Goal: Information Seeking & Learning: Learn about a topic

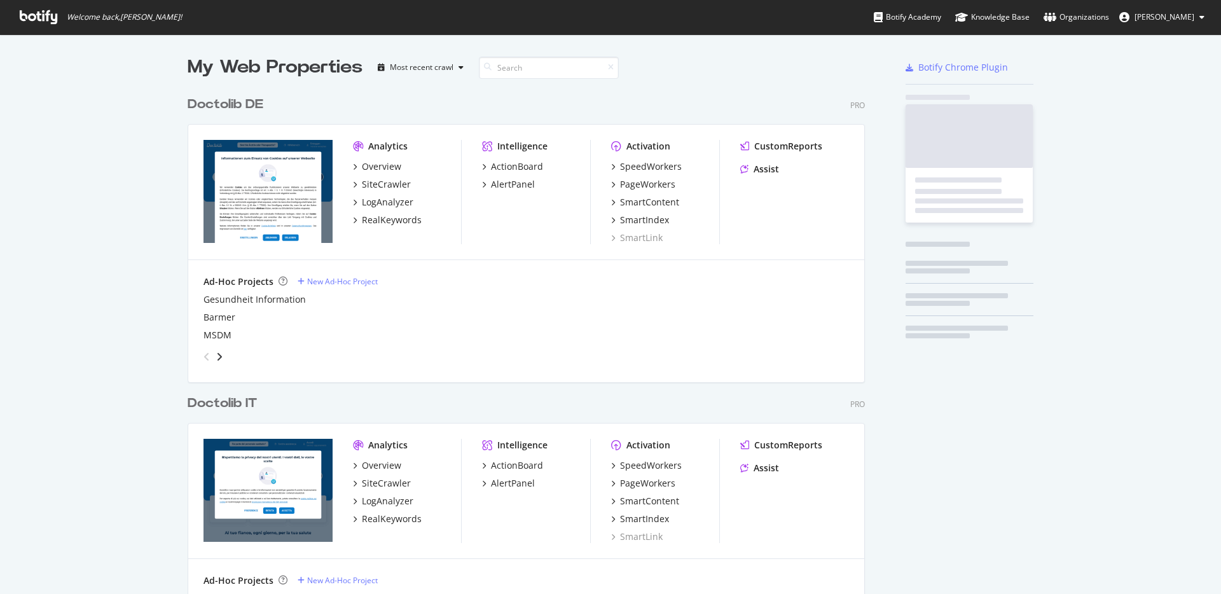
scroll to position [1026, 678]
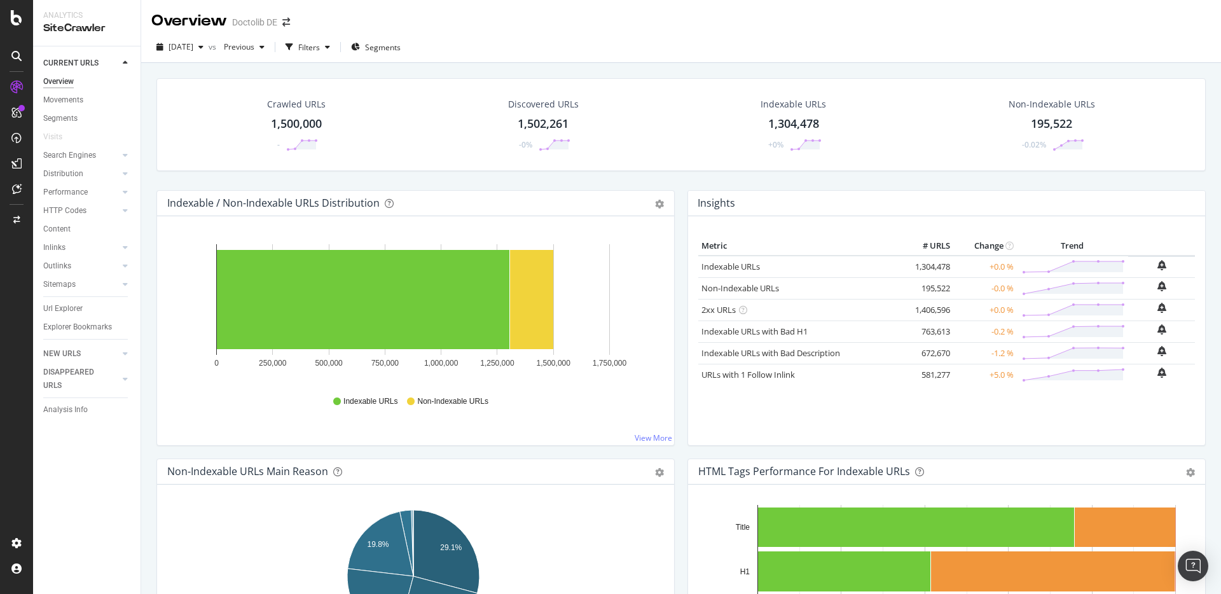
click at [145, 86] on div "Crawled URLs 1,500,000 - Discovered URLs 1,502,261 -0% Indexable URLs 1,304,478…" at bounding box center [681, 360] width 1080 height 594
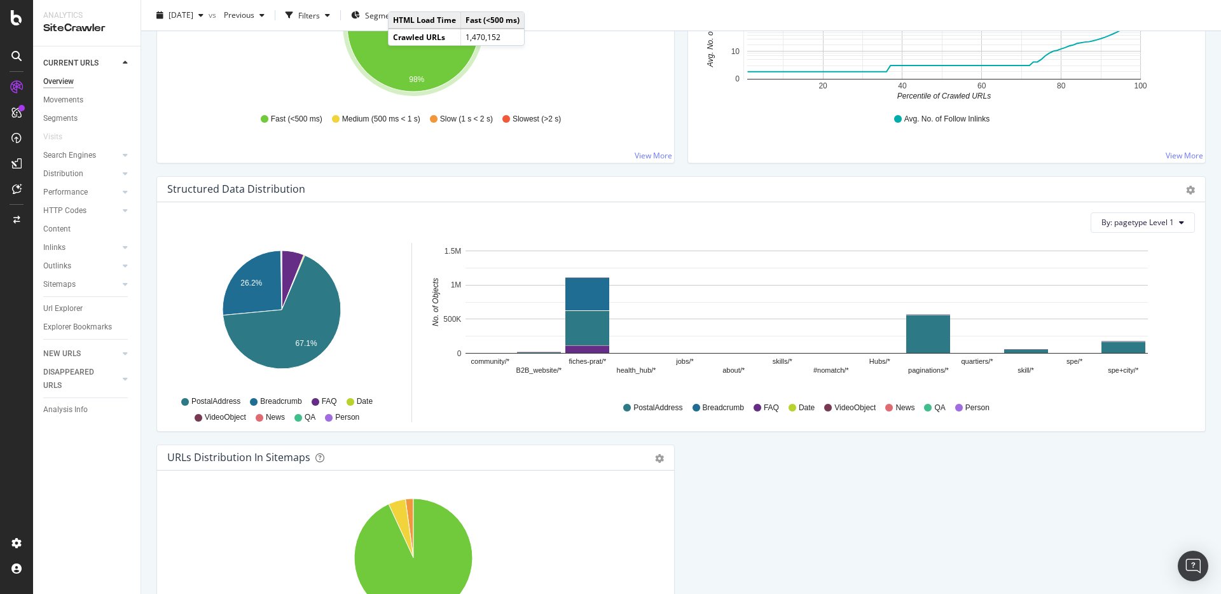
scroll to position [1251, 0]
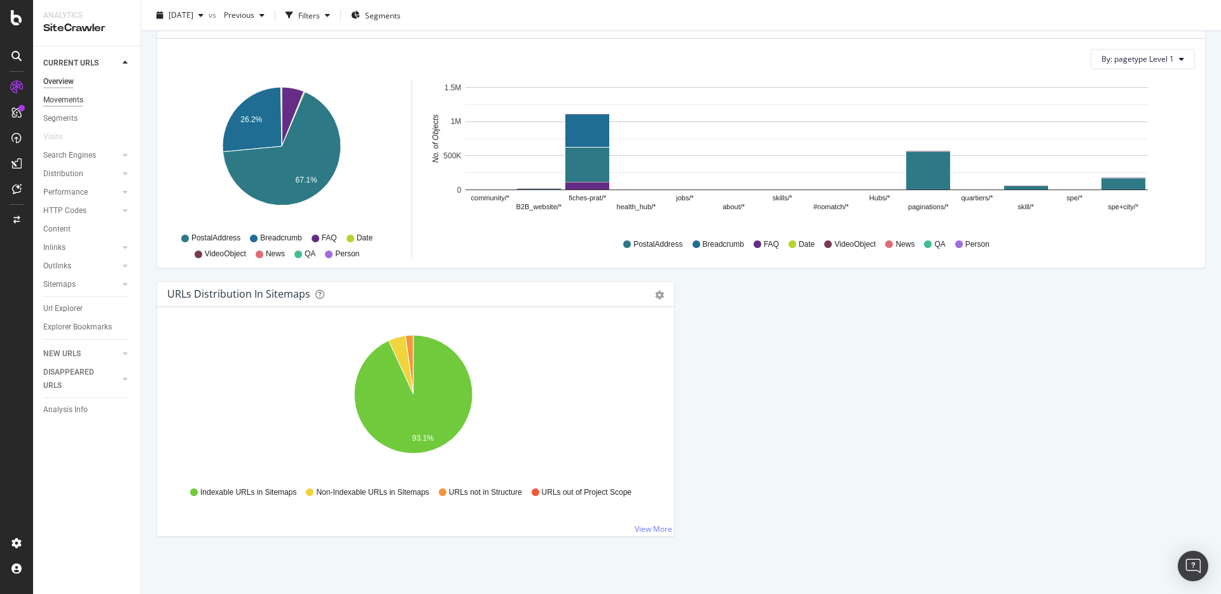
click at [73, 94] on div "Movements" at bounding box center [63, 99] width 40 height 13
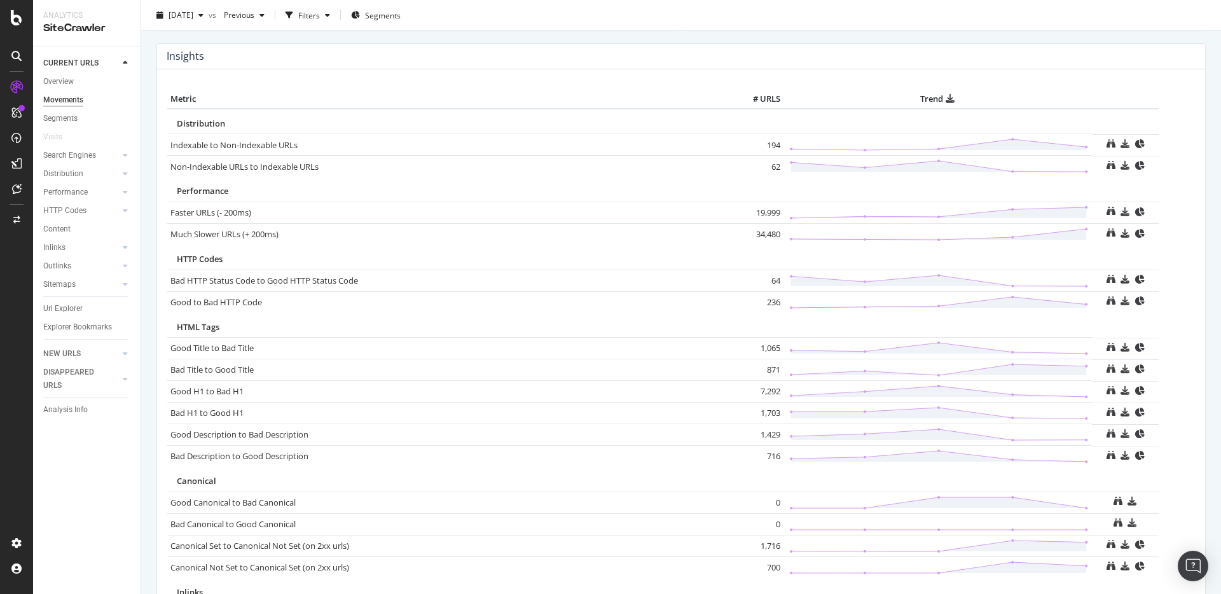
scroll to position [759, 0]
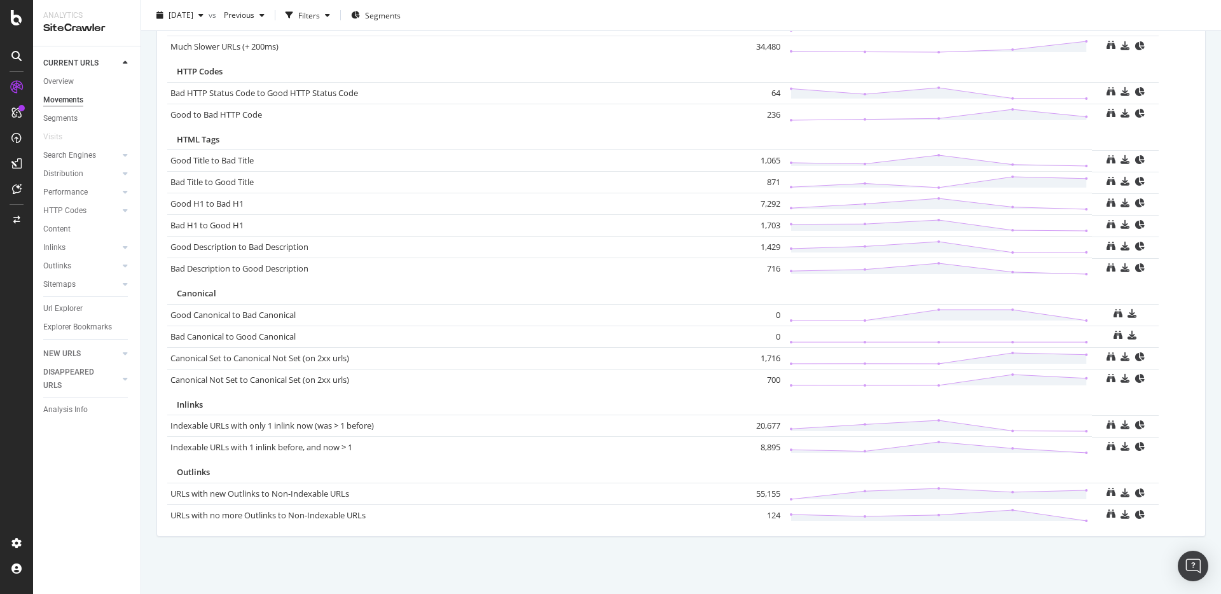
click at [60, 128] on div "Visits" at bounding box center [91, 137] width 97 height 18
click at [62, 112] on div "Segments" at bounding box center [60, 118] width 34 height 13
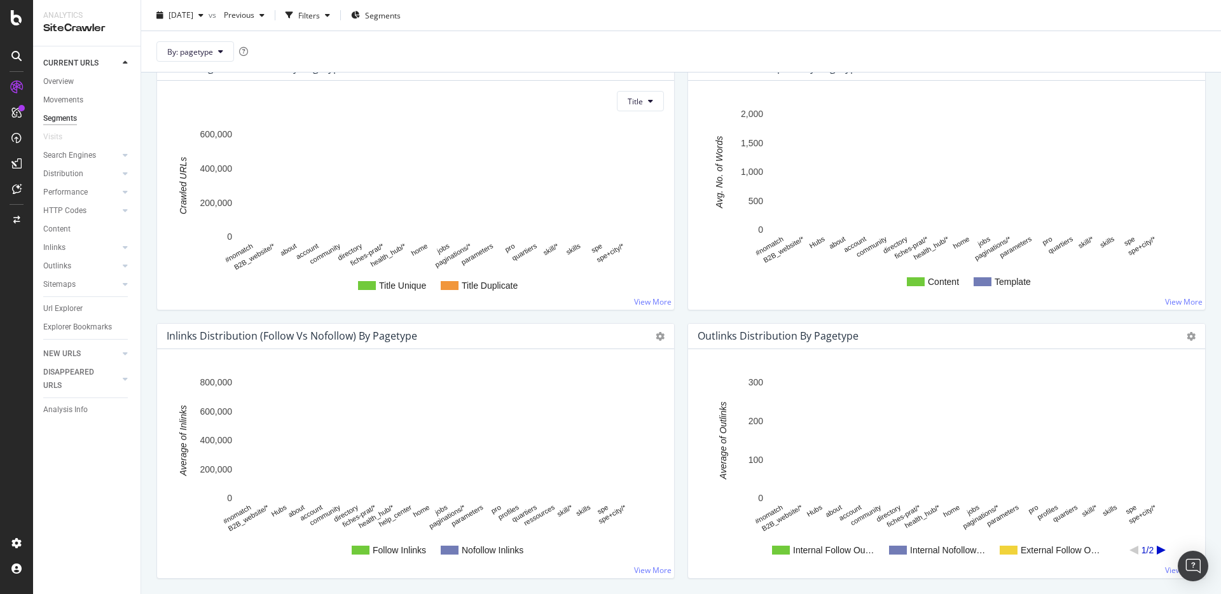
scroll to position [1122, 0]
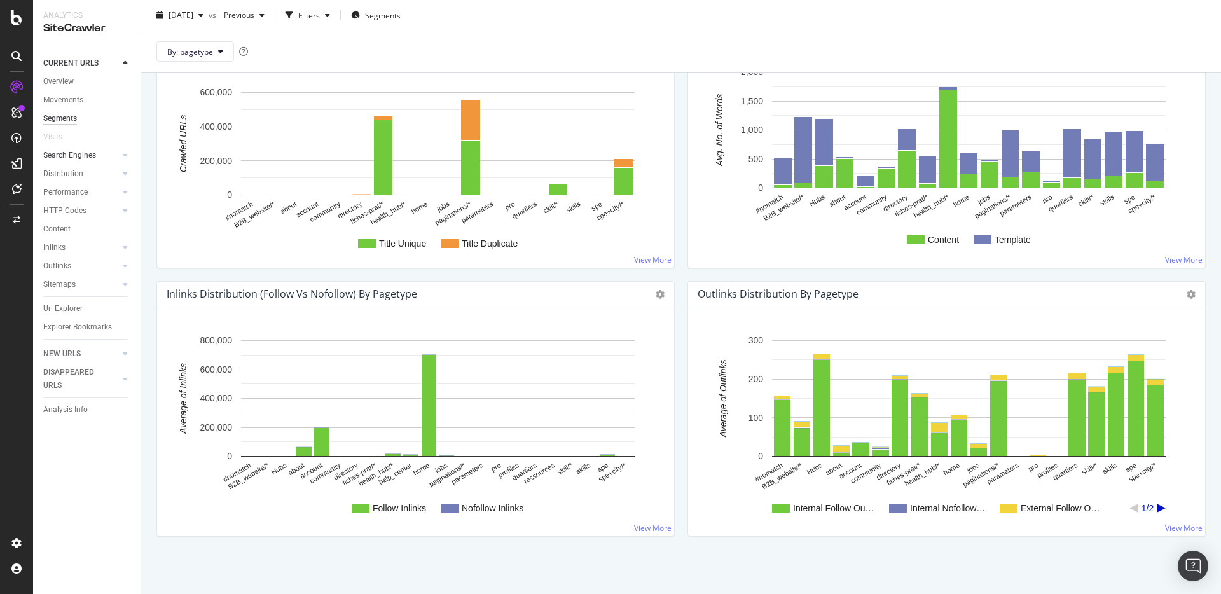
click at [95, 154] on link "Search Engines" at bounding box center [81, 155] width 76 height 13
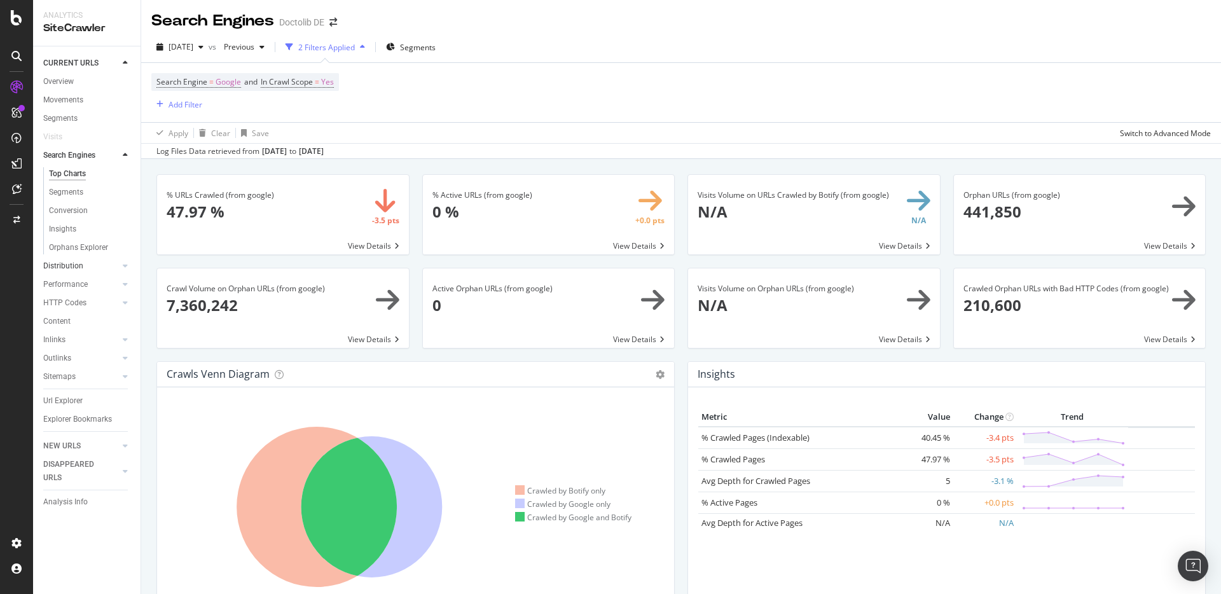
click at [86, 268] on link "Distribution" at bounding box center [81, 265] width 76 height 13
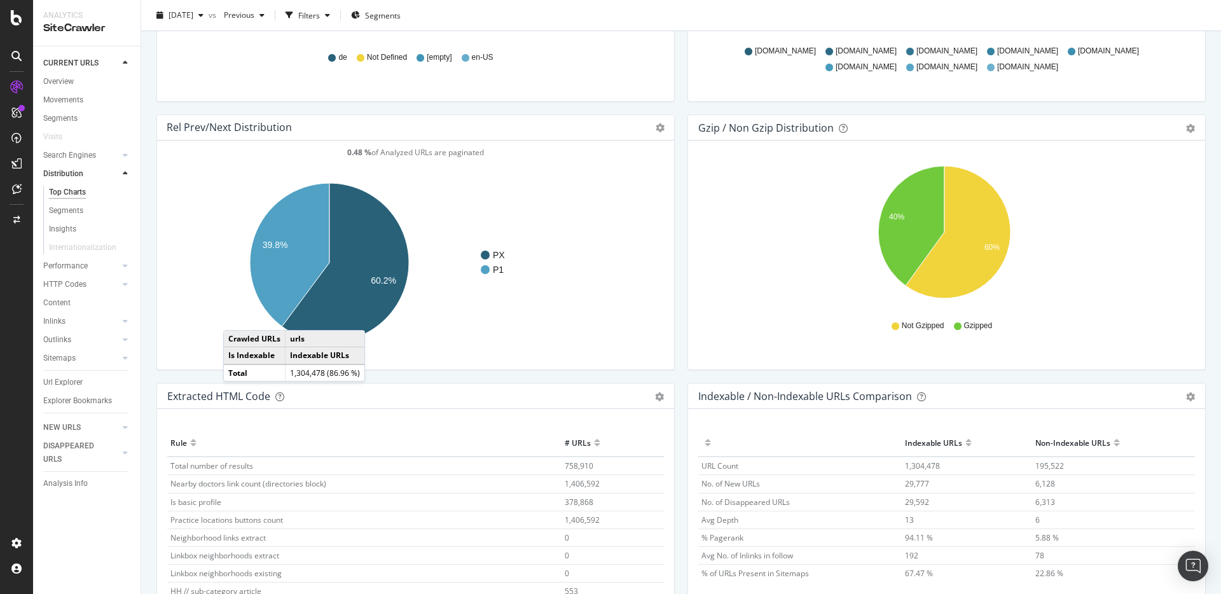
scroll to position [1769, 0]
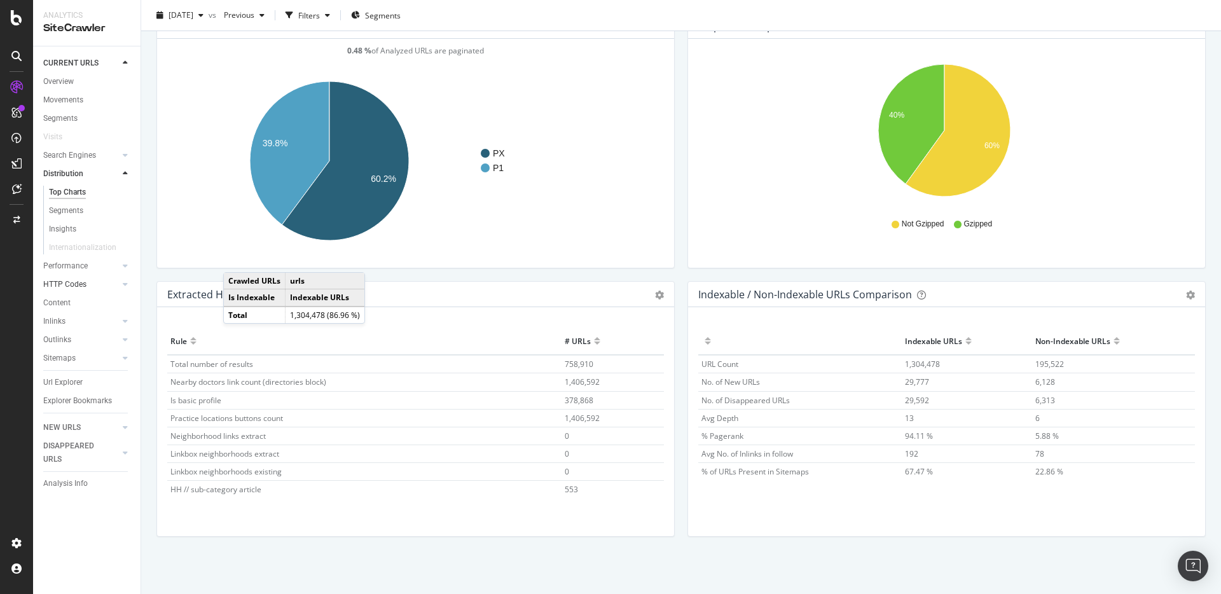
click at [107, 278] on link "HTTP Codes" at bounding box center [81, 284] width 76 height 13
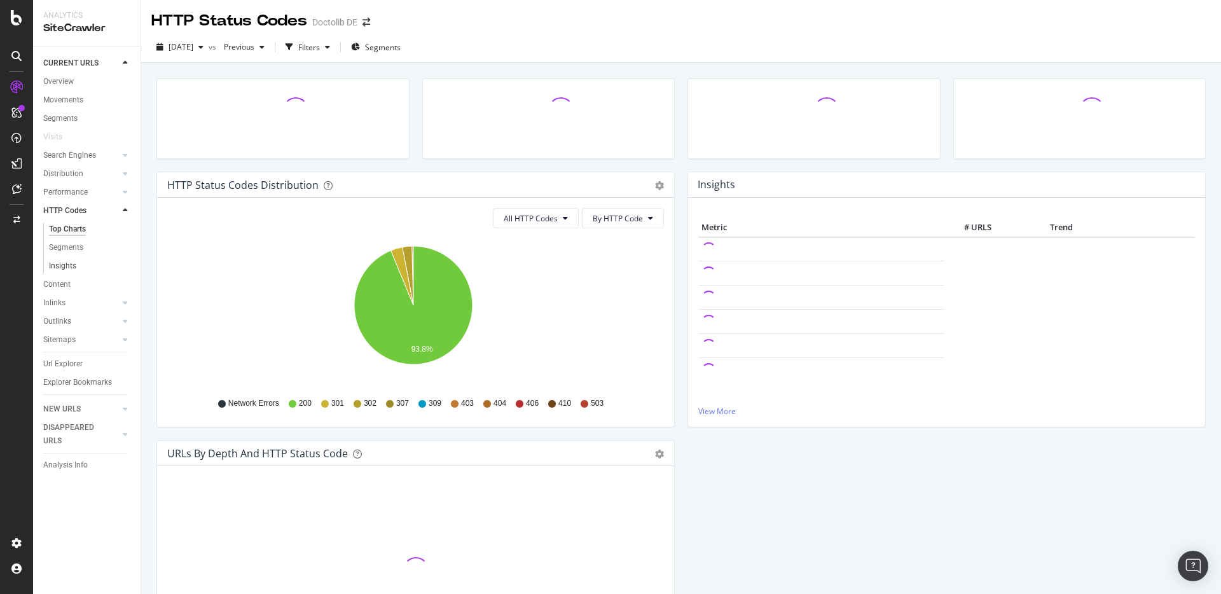
click at [97, 261] on link "Insights" at bounding box center [90, 265] width 83 height 13
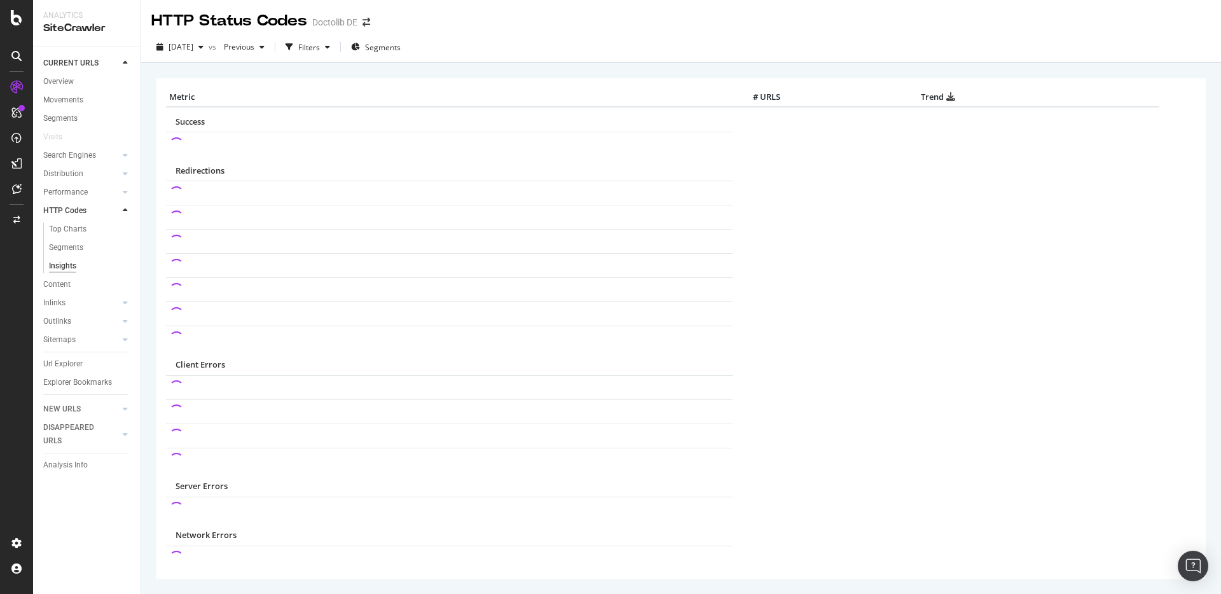
click at [76, 184] on div "Performance" at bounding box center [91, 192] width 97 height 18
click at [69, 192] on div "Performance" at bounding box center [65, 192] width 45 height 13
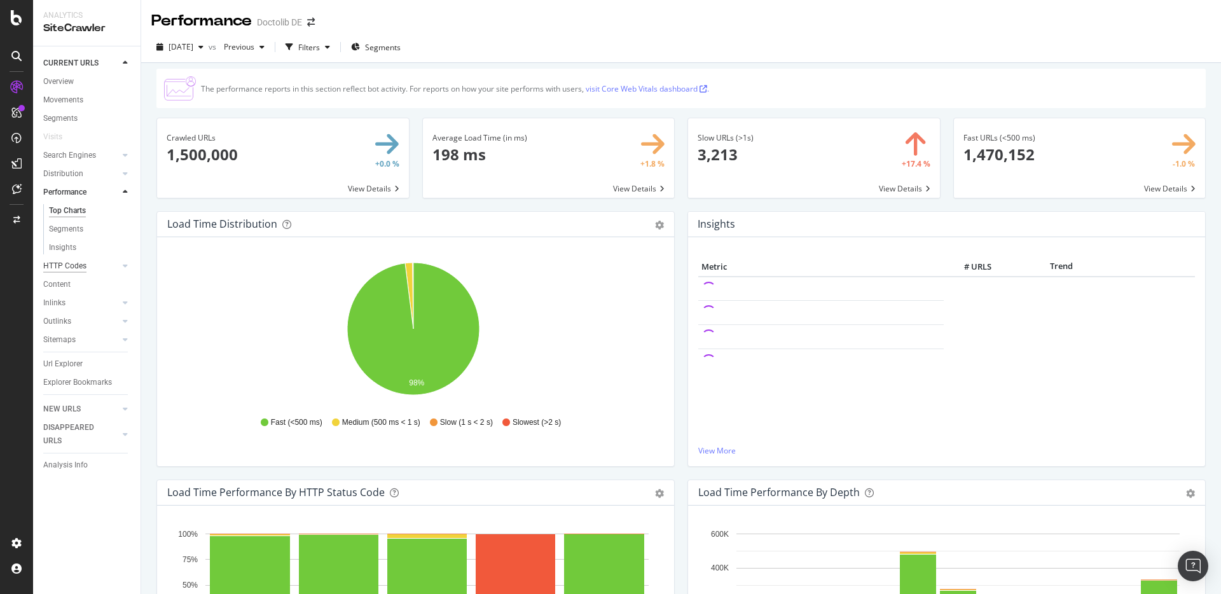
click at [74, 261] on div "HTTP Codes" at bounding box center [64, 265] width 43 height 13
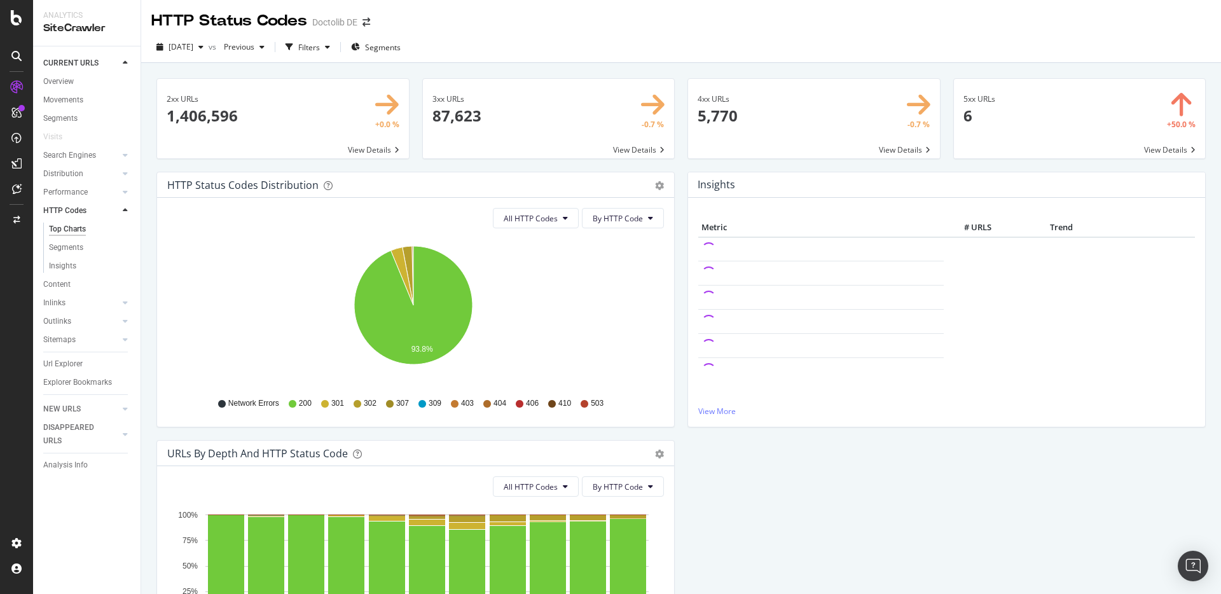
click at [89, 294] on div "Inlinks" at bounding box center [91, 303] width 97 height 18
click at [88, 284] on link "Content" at bounding box center [87, 284] width 88 height 13
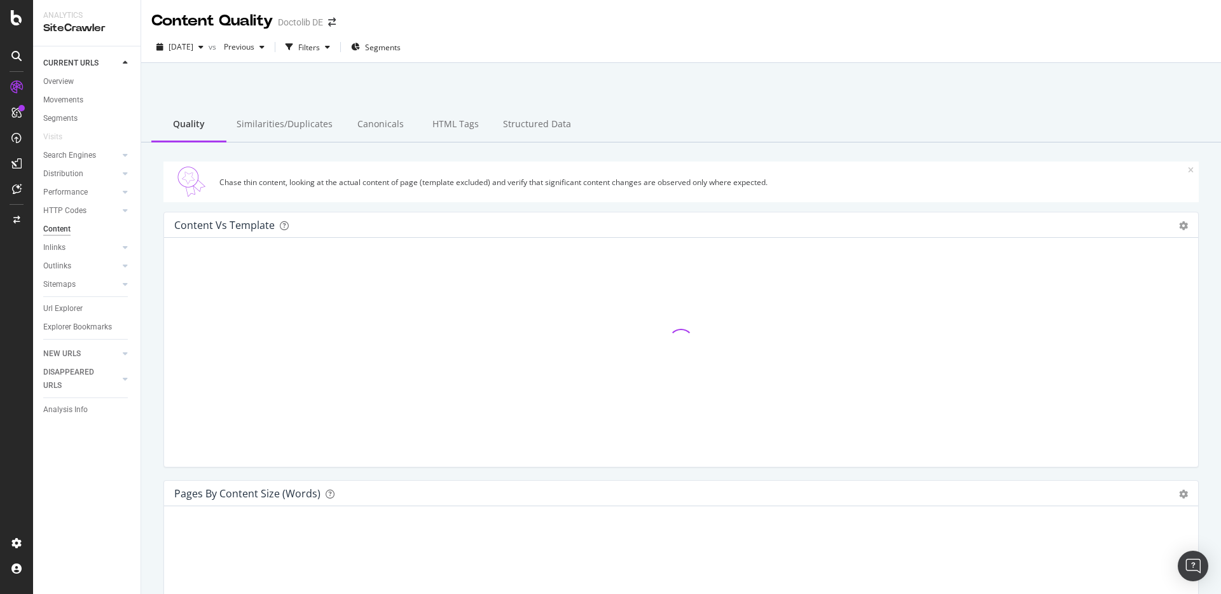
click at [1184, 167] on div "Chase thin content, looking at the actual content of page (template excluded) a…" at bounding box center [680, 181] width 1035 height 41
click at [1188, 167] on icon at bounding box center [1191, 171] width 6 height 8
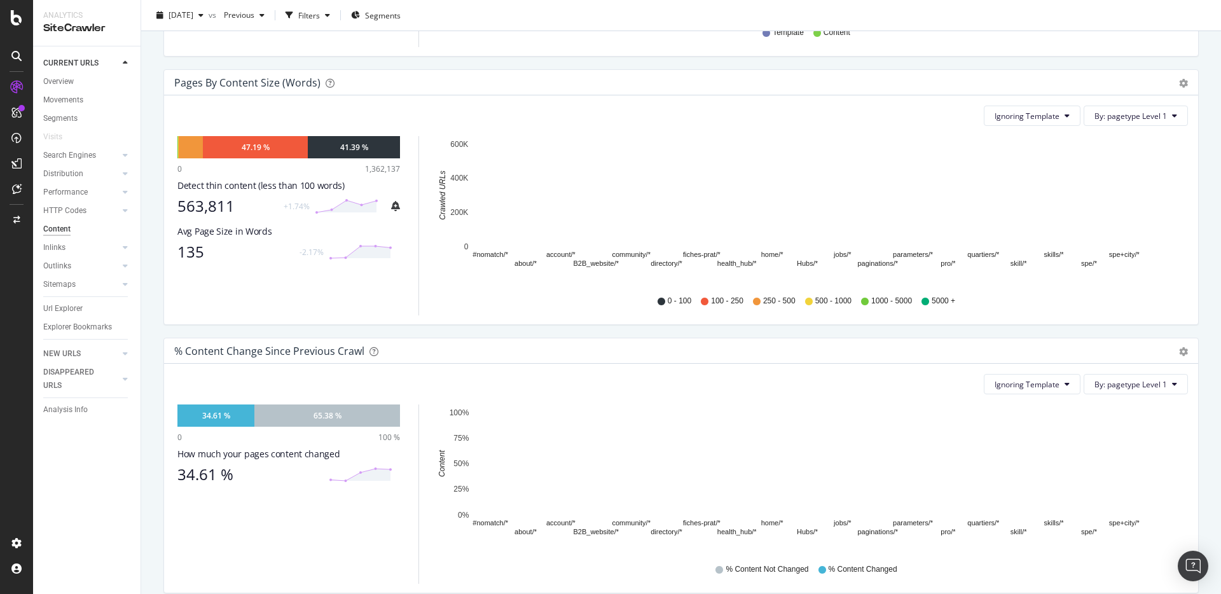
scroll to position [585, 0]
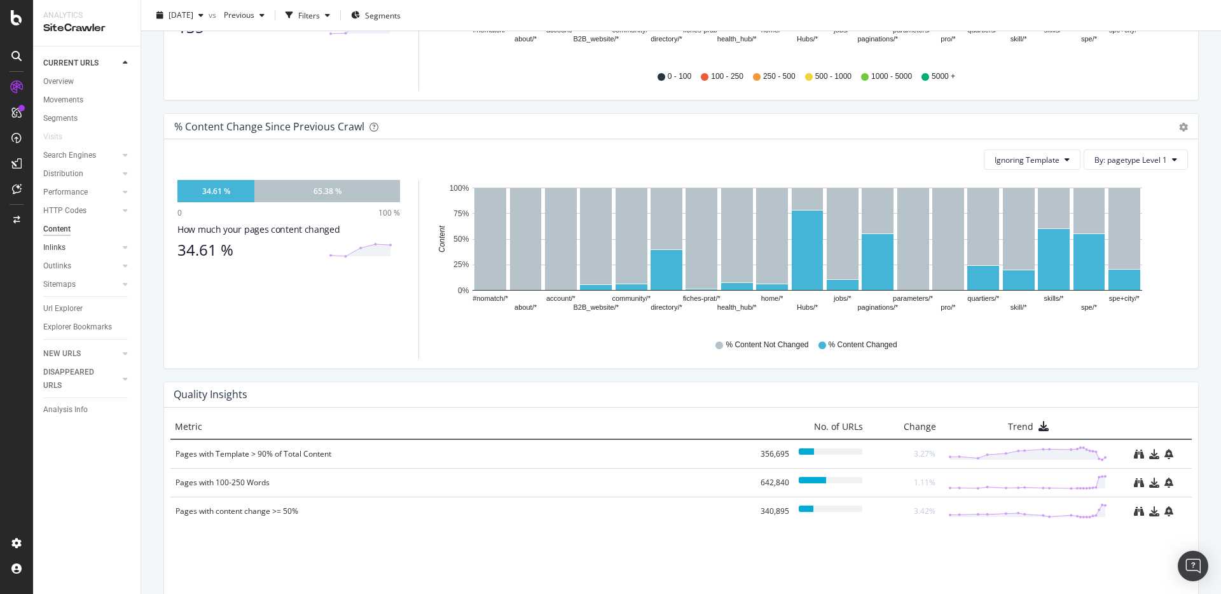
click at [104, 245] on link "Inlinks" at bounding box center [81, 247] width 76 height 13
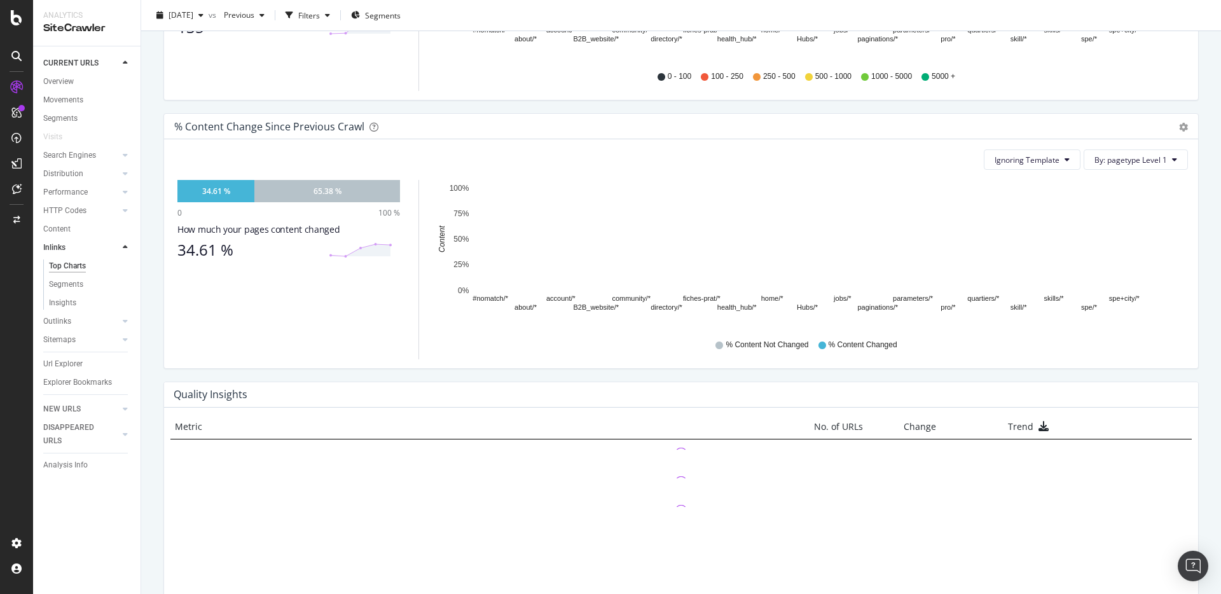
scroll to position [427, 0]
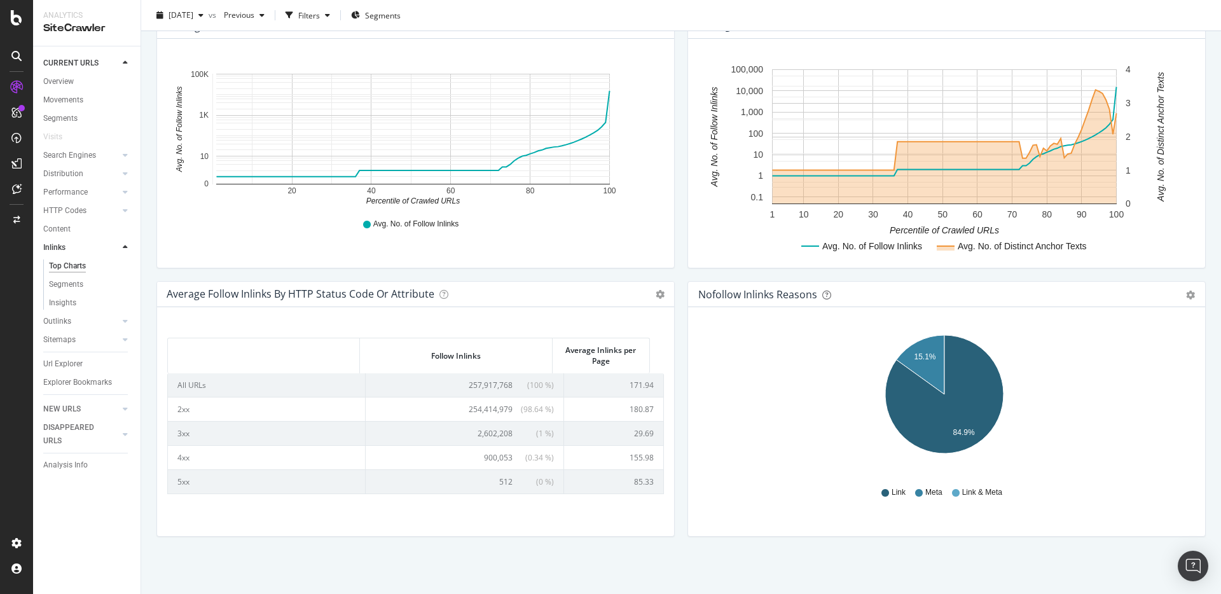
click at [102, 371] on div "Url Explorer" at bounding box center [91, 364] width 97 height 18
click at [101, 364] on link "Url Explorer" at bounding box center [87, 363] width 88 height 13
